Goal: Task Accomplishment & Management: Complete application form

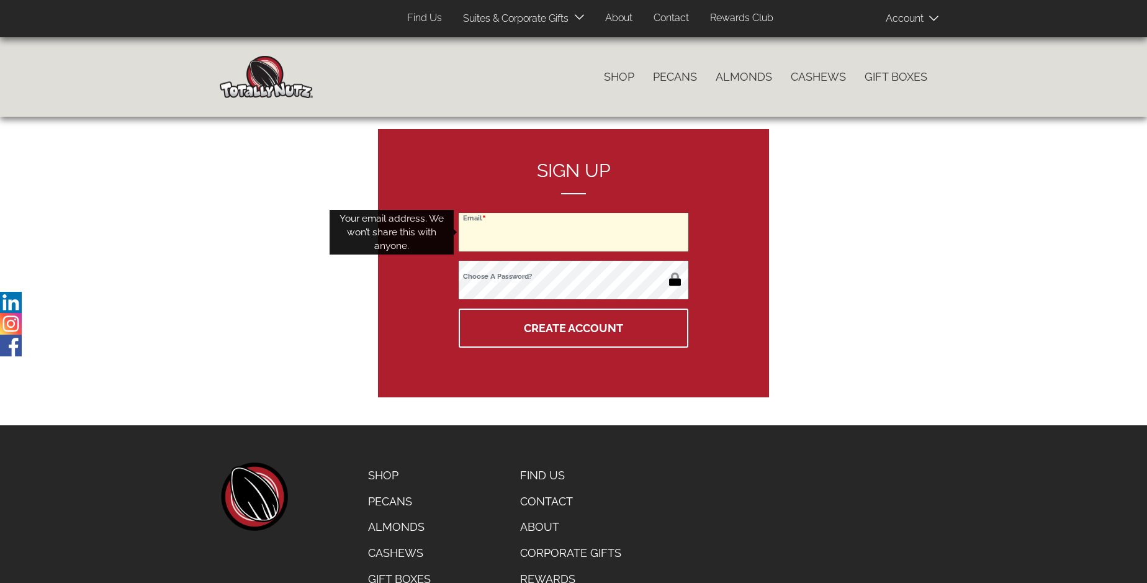
click at [574, 232] on input "Email" at bounding box center [574, 232] width 230 height 38
type input "[EMAIL_ADDRESS][DOMAIN_NAME]"
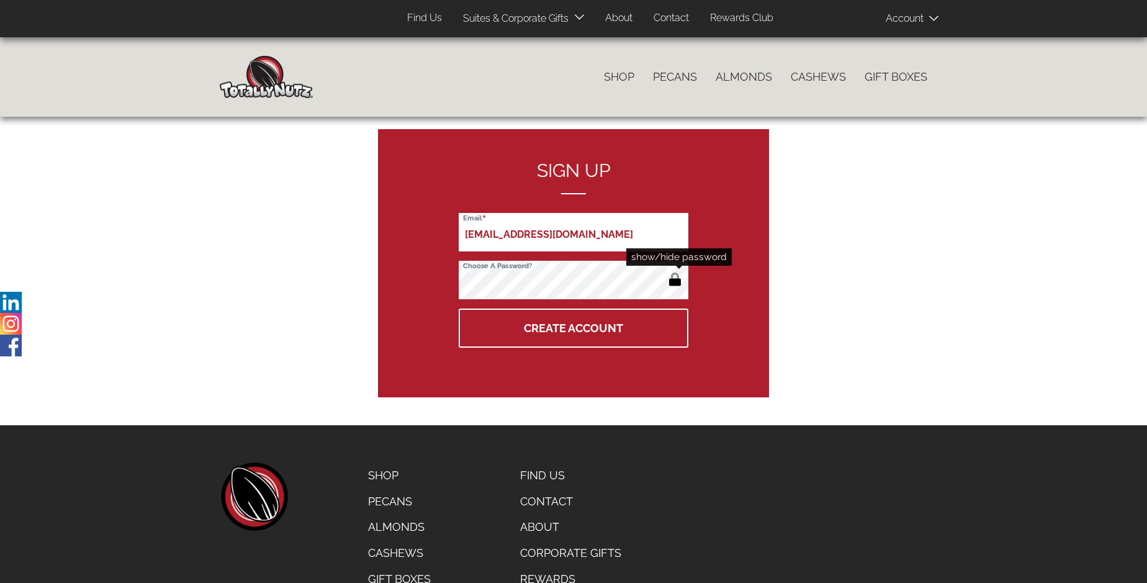
click at [675, 281] on button "button" at bounding box center [675, 281] width 20 height 20
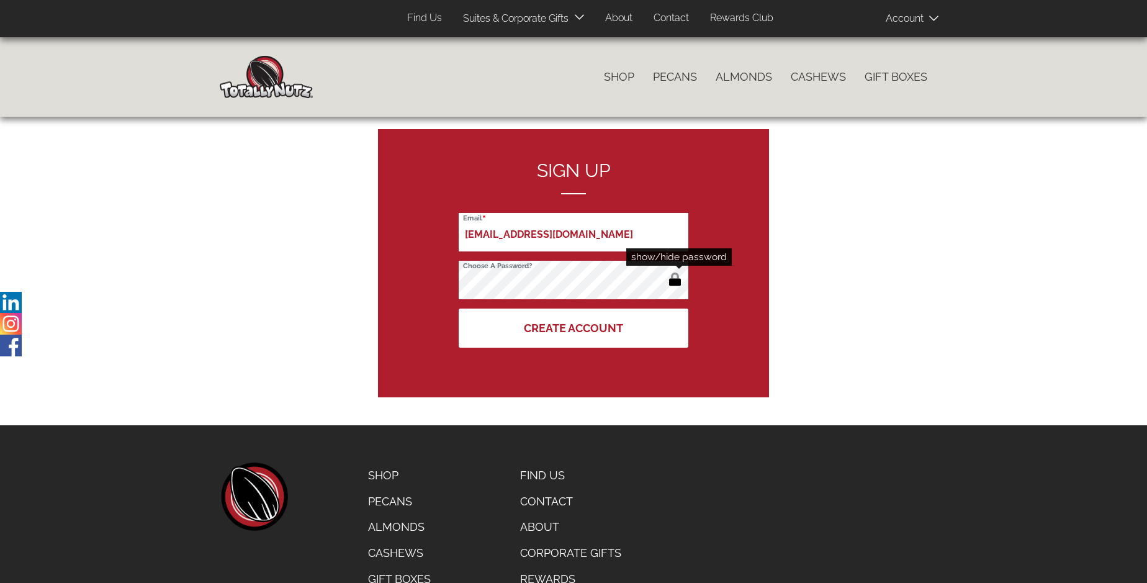
click at [574, 328] on button "Create Account" at bounding box center [574, 328] width 230 height 39
